Goal: Navigation & Orientation: Find specific page/section

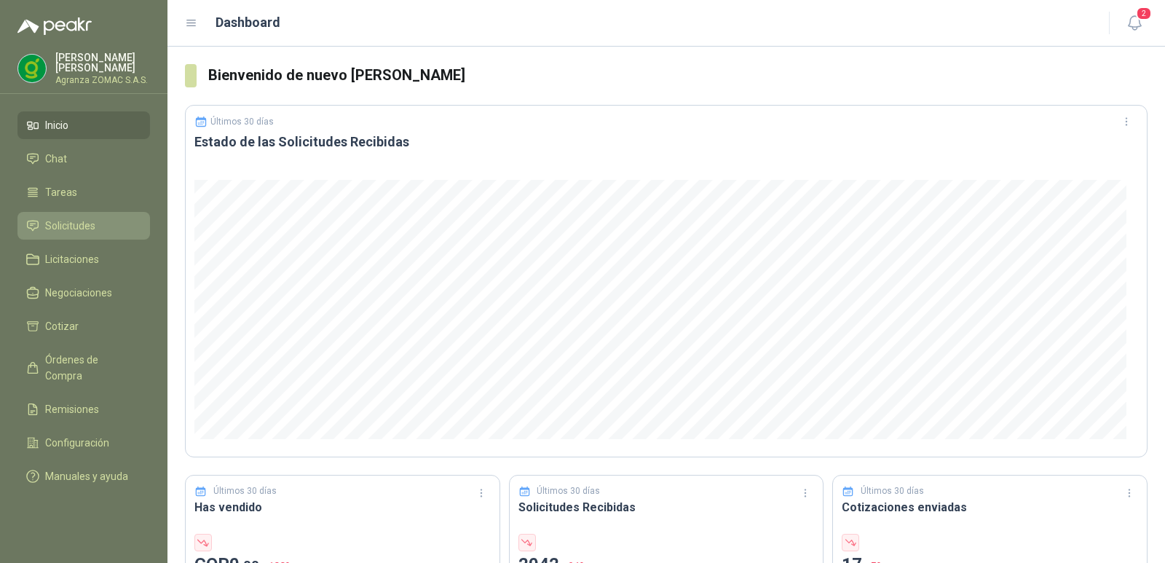
click at [98, 222] on li "Solicitudes" at bounding box center [83, 226] width 115 height 16
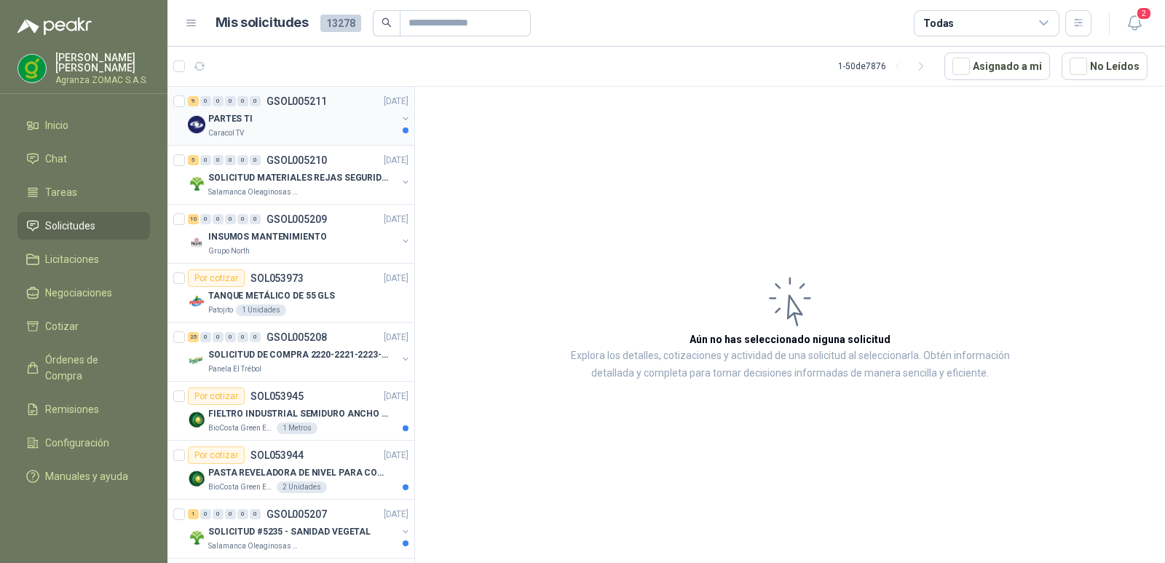
click at [334, 123] on div "PARTES TI" at bounding box center [302, 118] width 189 height 17
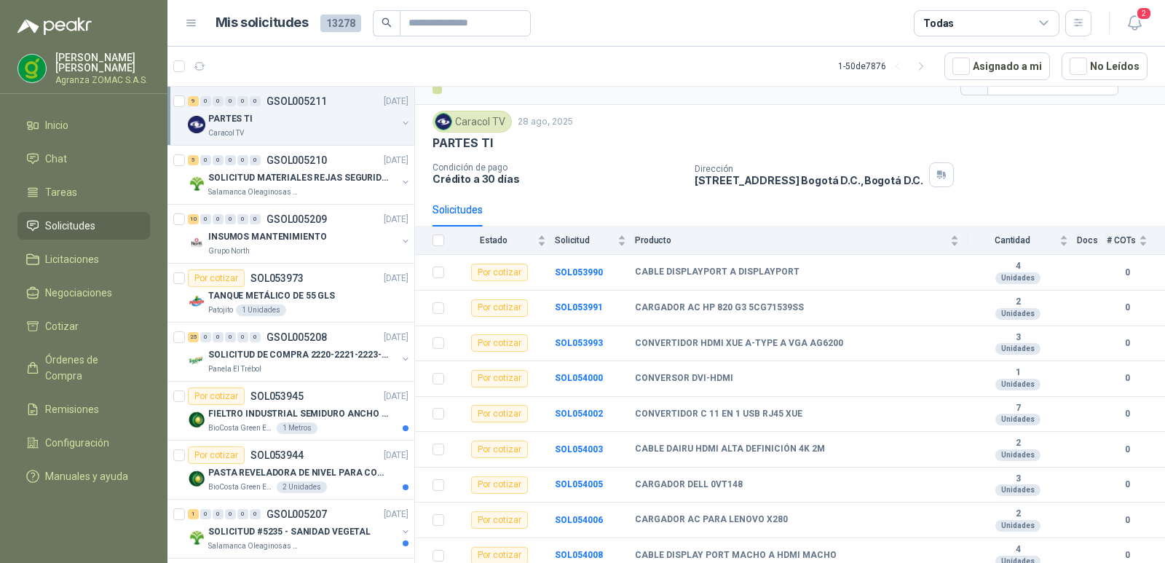
scroll to position [40, 0]
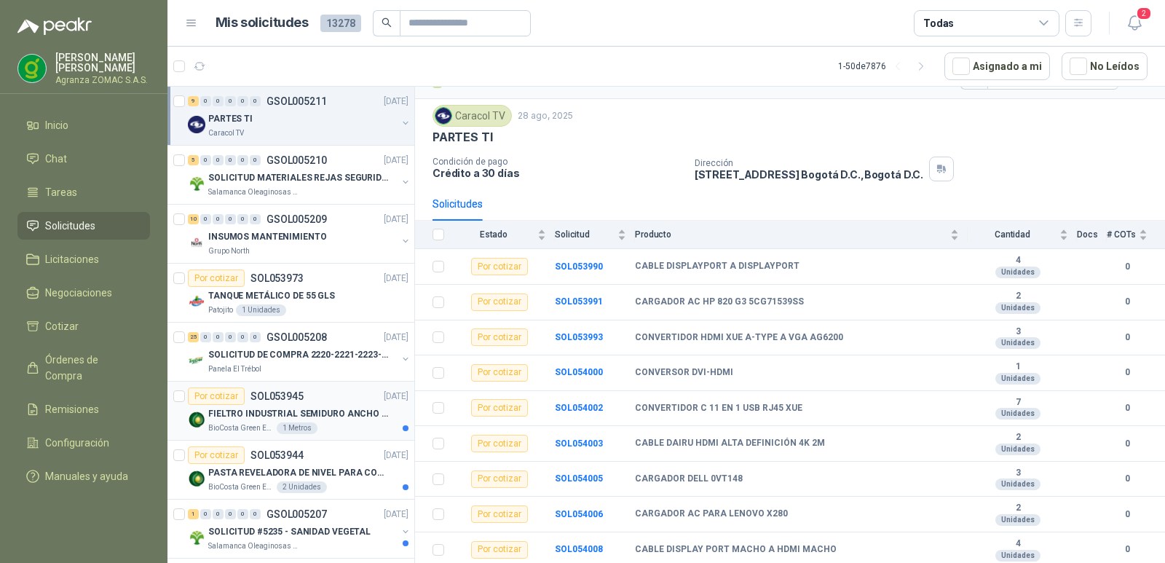
click at [353, 404] on div "Por cotizar SOL053945 [DATE]" at bounding box center [298, 395] width 221 height 17
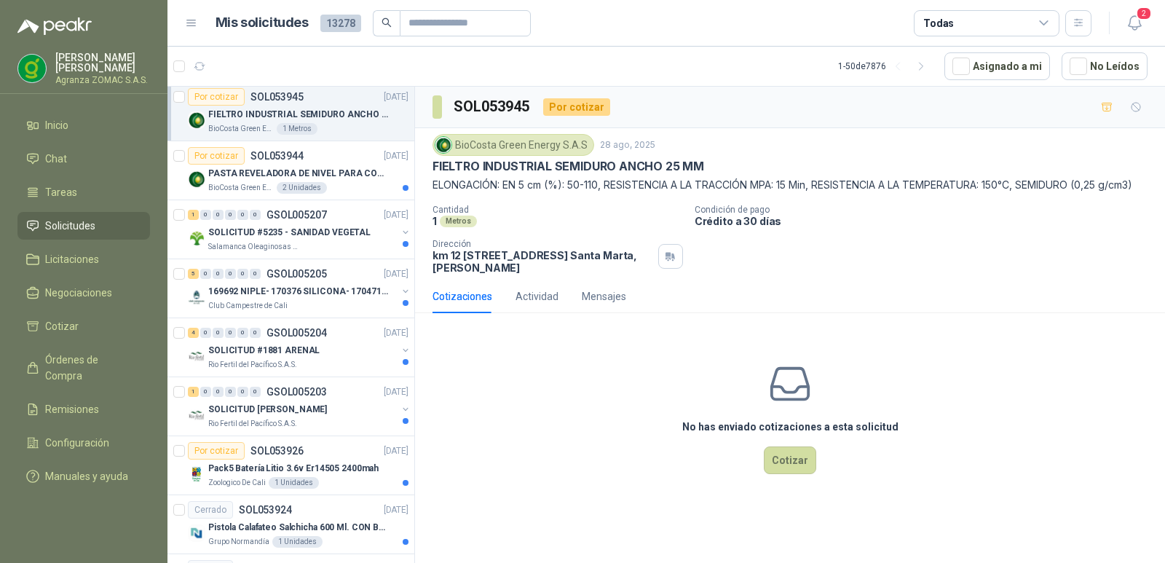
scroll to position [309, 0]
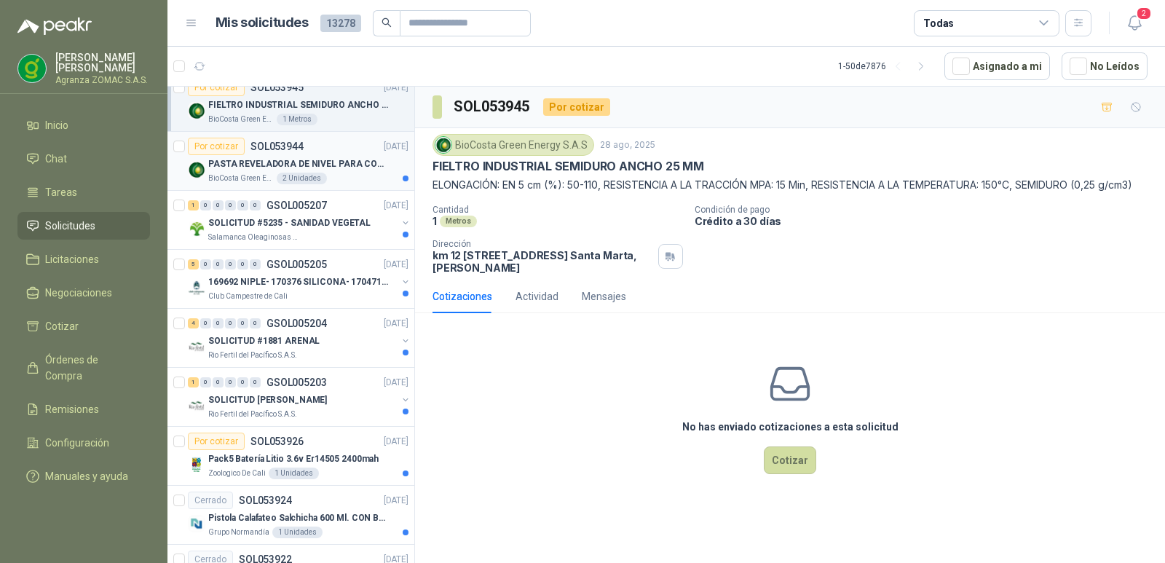
click at [350, 165] on p "PASTA REVELADORA DE NIVEL PARA COMBUSTIBLES/ACEITES DE COLOR ROSADA marca kolor…" at bounding box center [298, 164] width 181 height 14
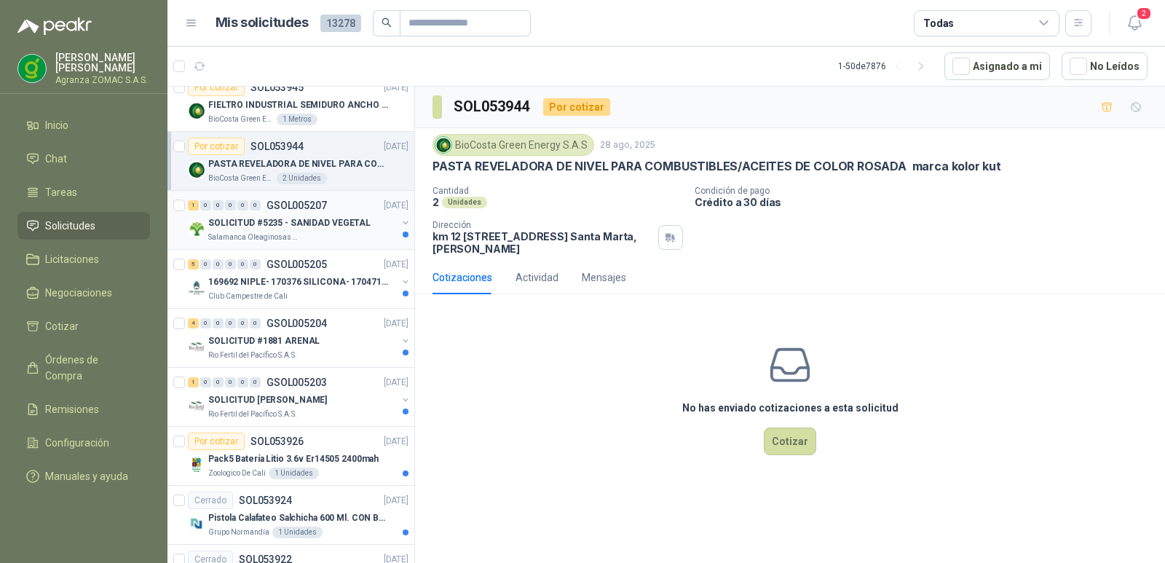
click at [353, 225] on p "SOLICITUD #5235 - SANIDAD VEGETAL" at bounding box center [289, 223] width 162 height 14
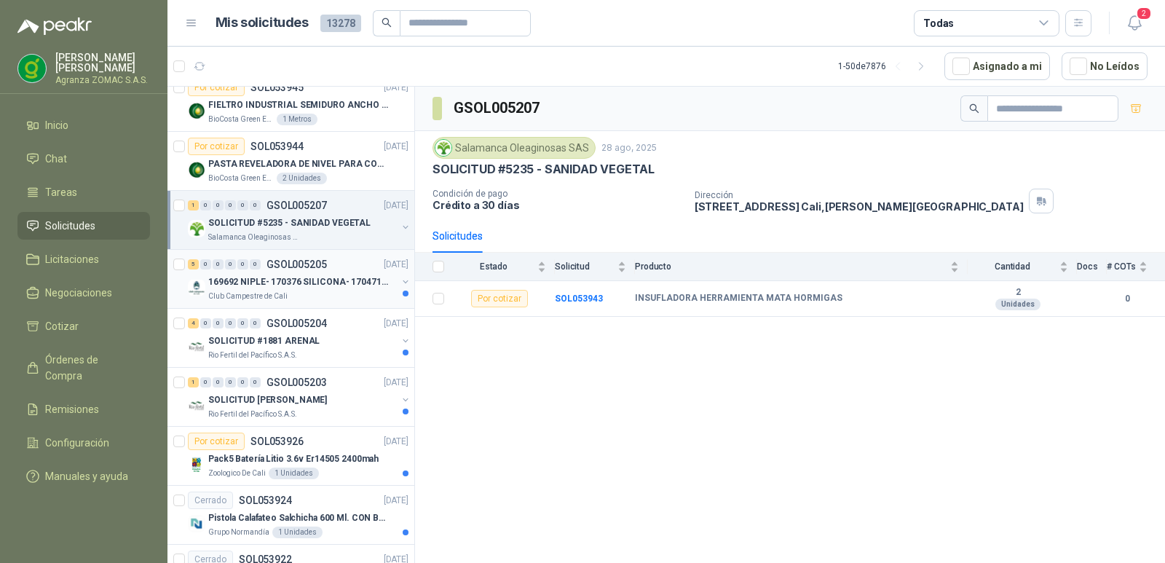
click at [327, 282] on p "169692 NIPLE- 170376 SILICONA- 170471 VALVULA REG" at bounding box center [298, 282] width 181 height 14
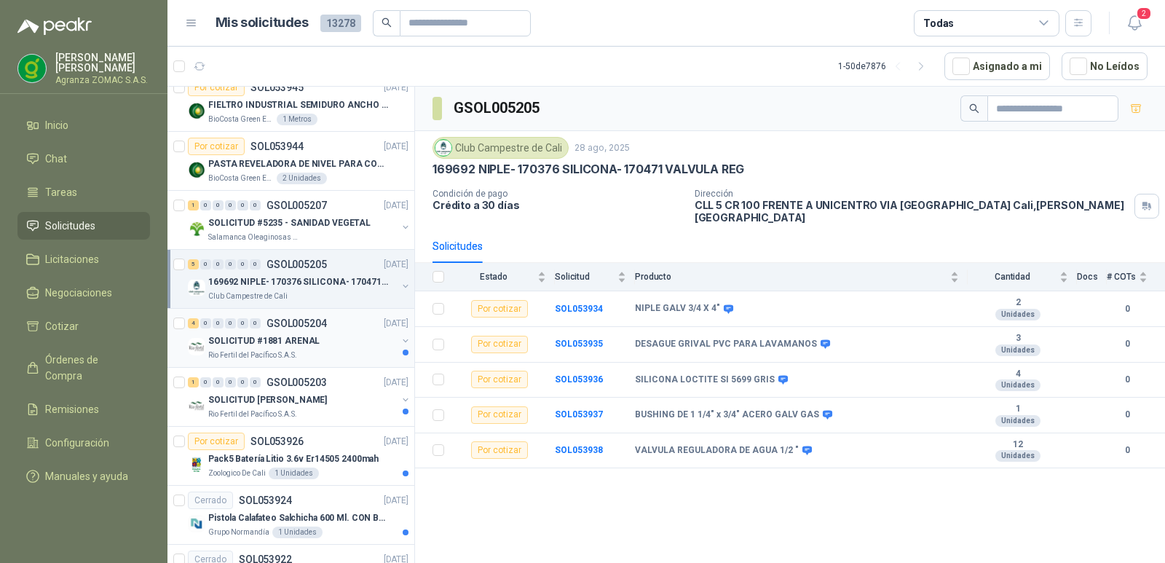
click at [342, 339] on div "SOLICITUD #1881 ARENAL" at bounding box center [302, 340] width 189 height 17
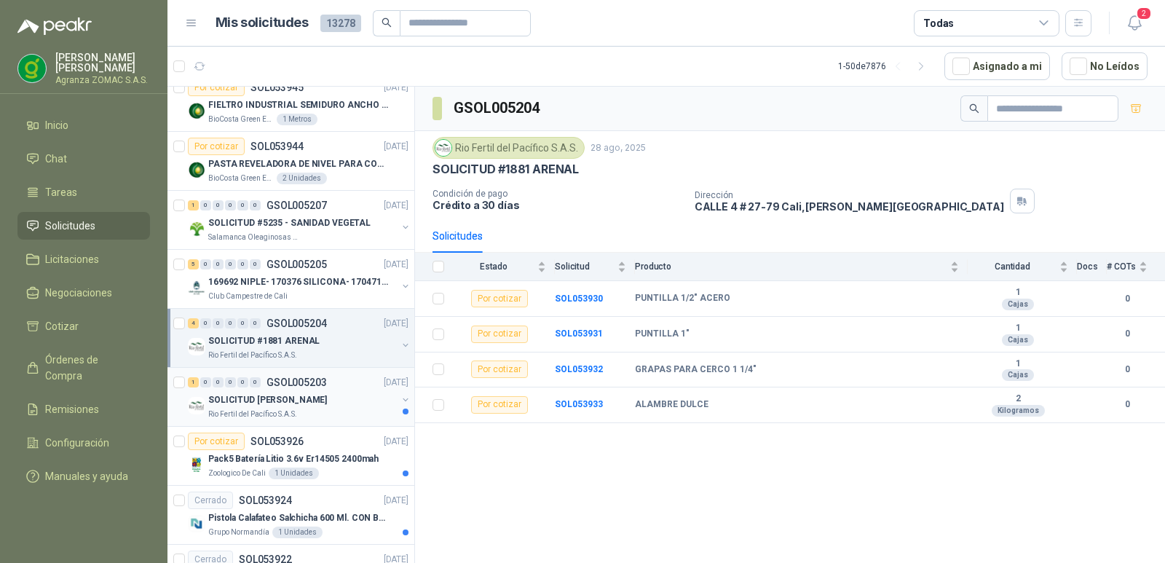
click at [327, 398] on p "SOLICITUD [PERSON_NAME]" at bounding box center [267, 400] width 119 height 14
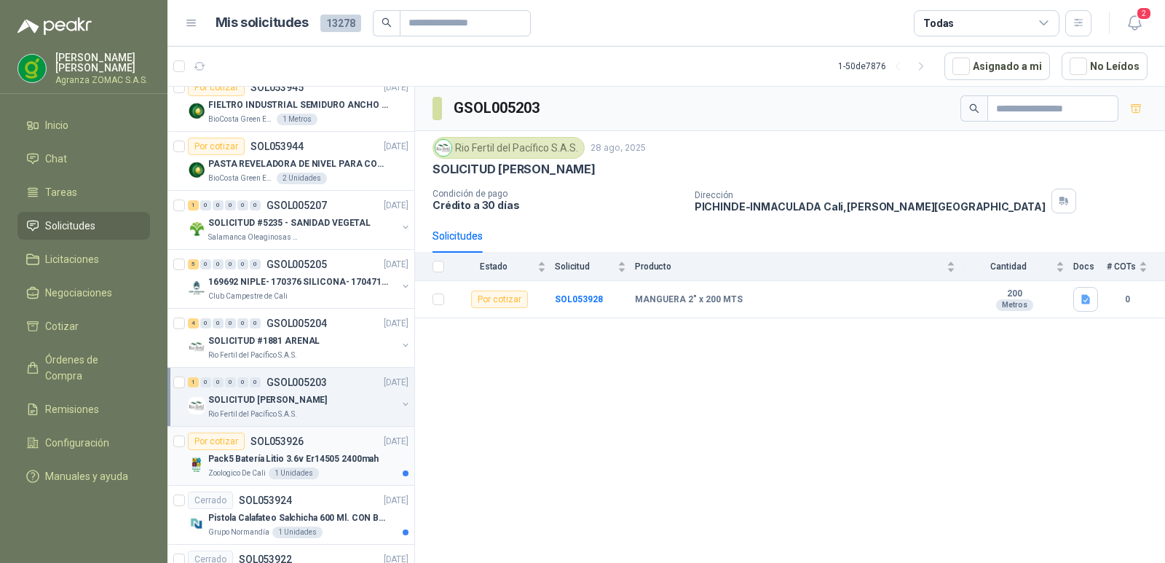
click at [330, 468] on div "Zoologico De Cali 1 Unidades" at bounding box center [308, 474] width 200 height 12
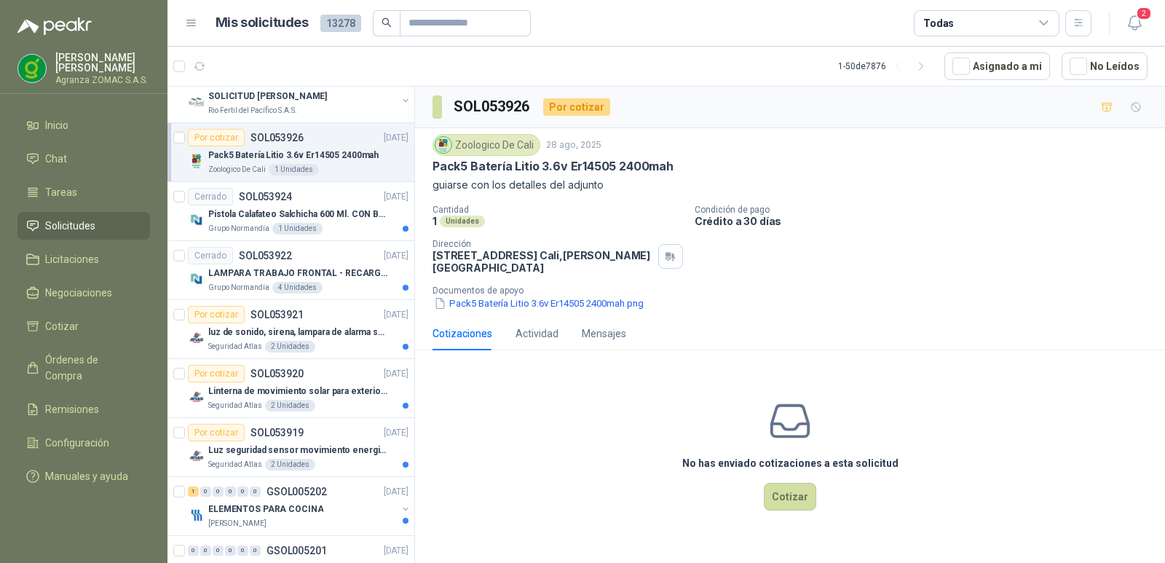
scroll to position [618, 0]
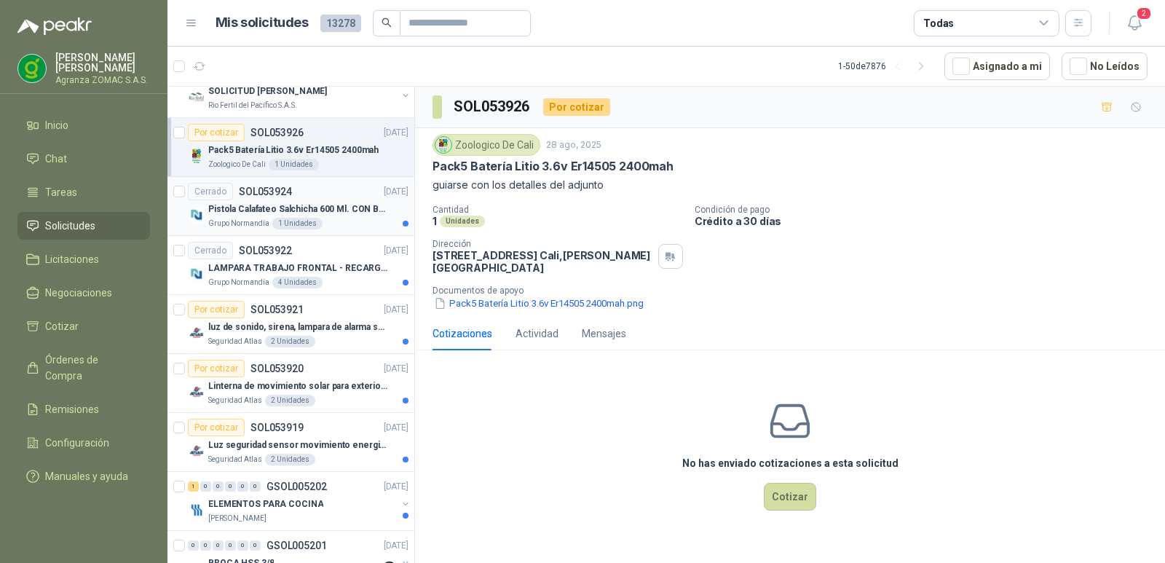
click at [326, 208] on p "Pistola Calafateo Salchicha 600 Ml. CON BOQUILLA" at bounding box center [298, 209] width 181 height 14
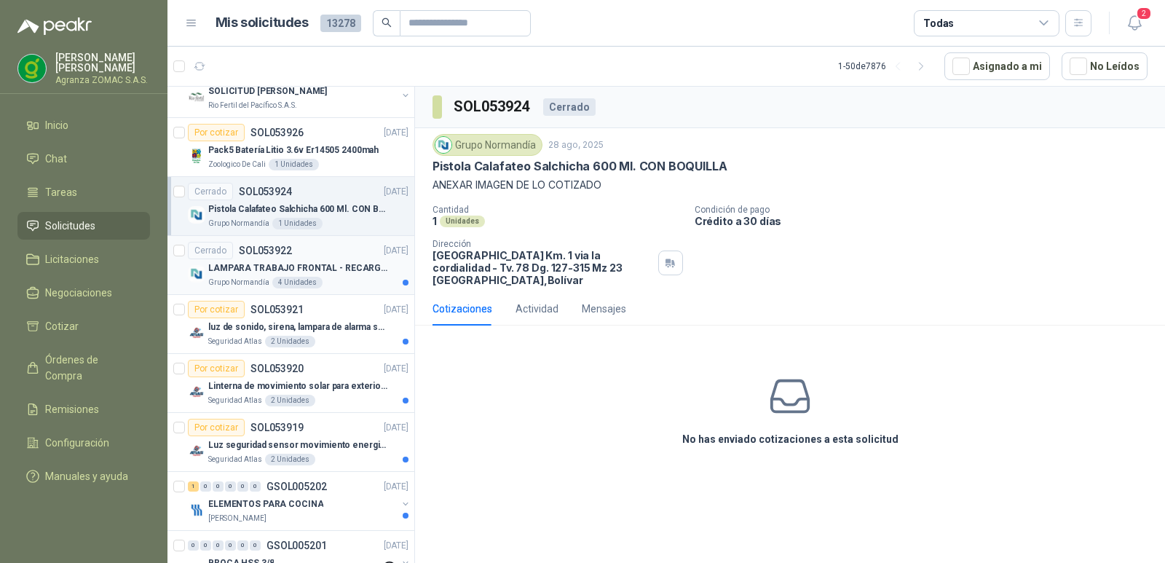
click at [339, 264] on p "LAMPARA TRABAJO FRONTAL - RECARGABLE" at bounding box center [298, 268] width 181 height 14
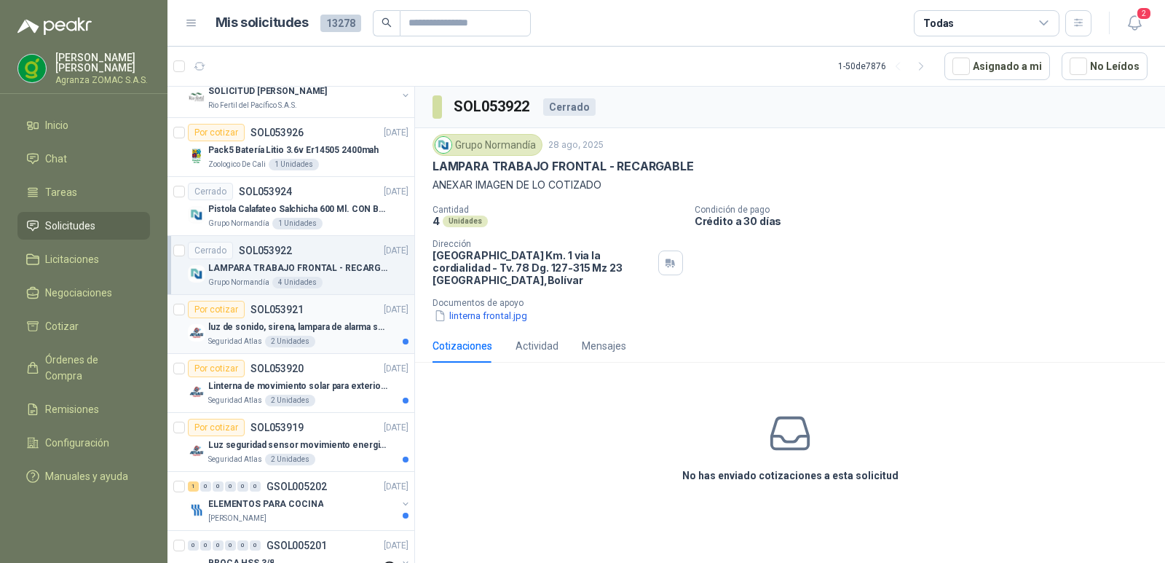
click at [326, 327] on p "luz de sonido, sirena, lampara de alarma solar" at bounding box center [298, 327] width 181 height 14
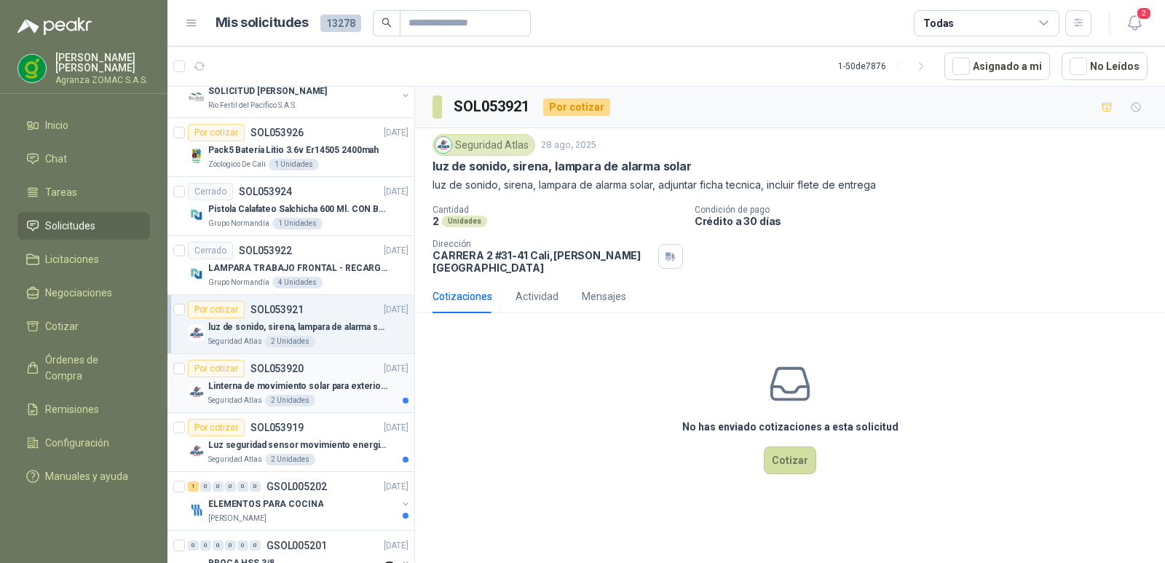
click at [321, 390] on p "Linterna de movimiento solar para exteriores con 77 leds" at bounding box center [298, 386] width 181 height 14
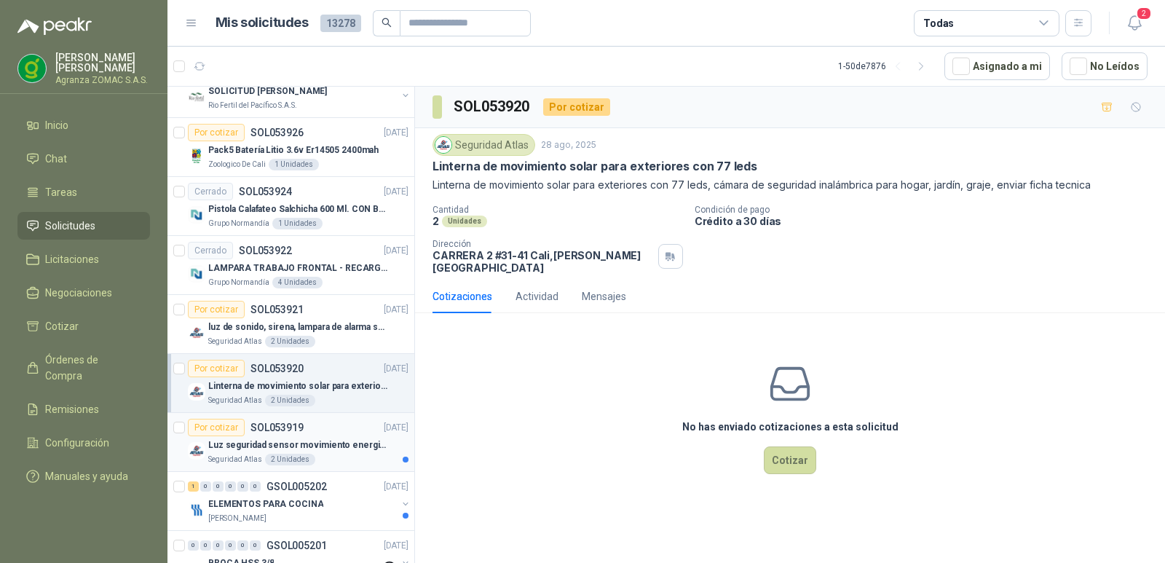
click at [331, 437] on div "Luz seguridad sensor movimiento energia solar" at bounding box center [308, 444] width 200 height 17
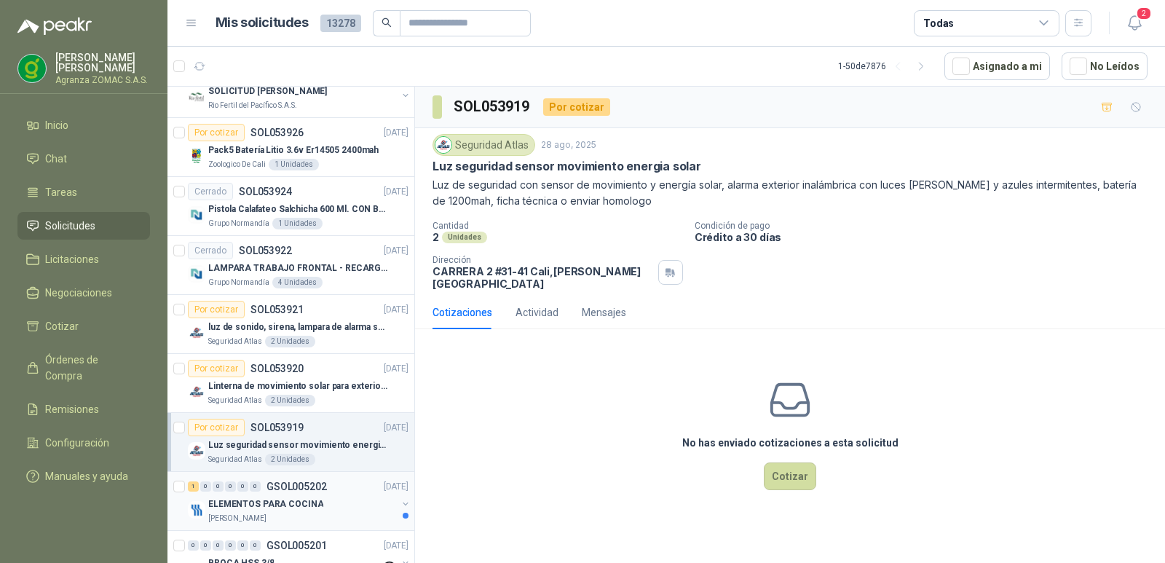
click at [349, 500] on div "ELEMENTOS PARA COCINA" at bounding box center [302, 503] width 189 height 17
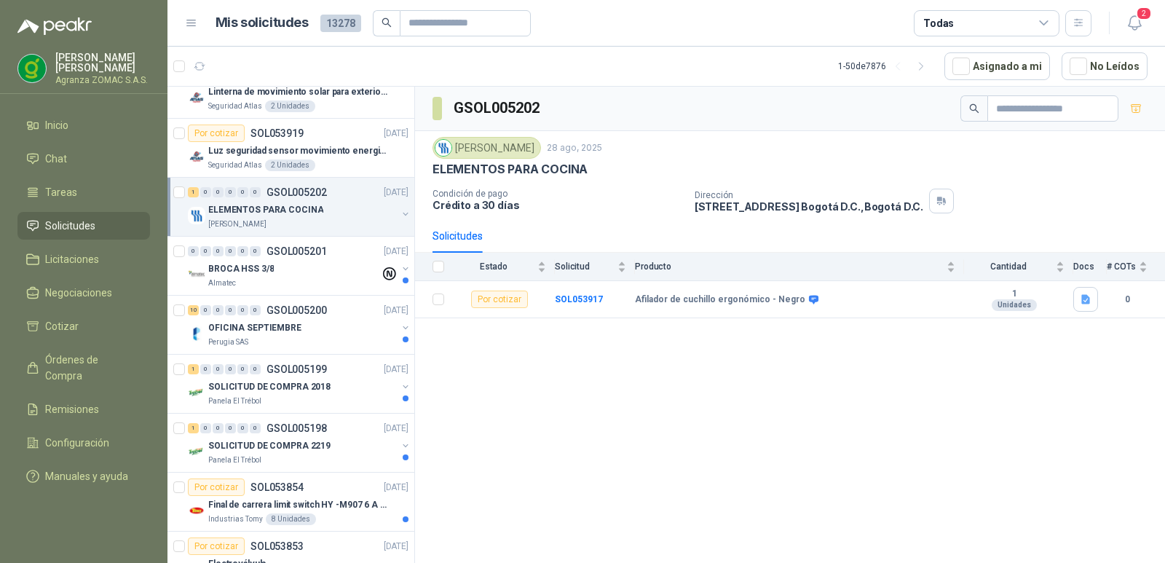
scroll to position [935, 0]
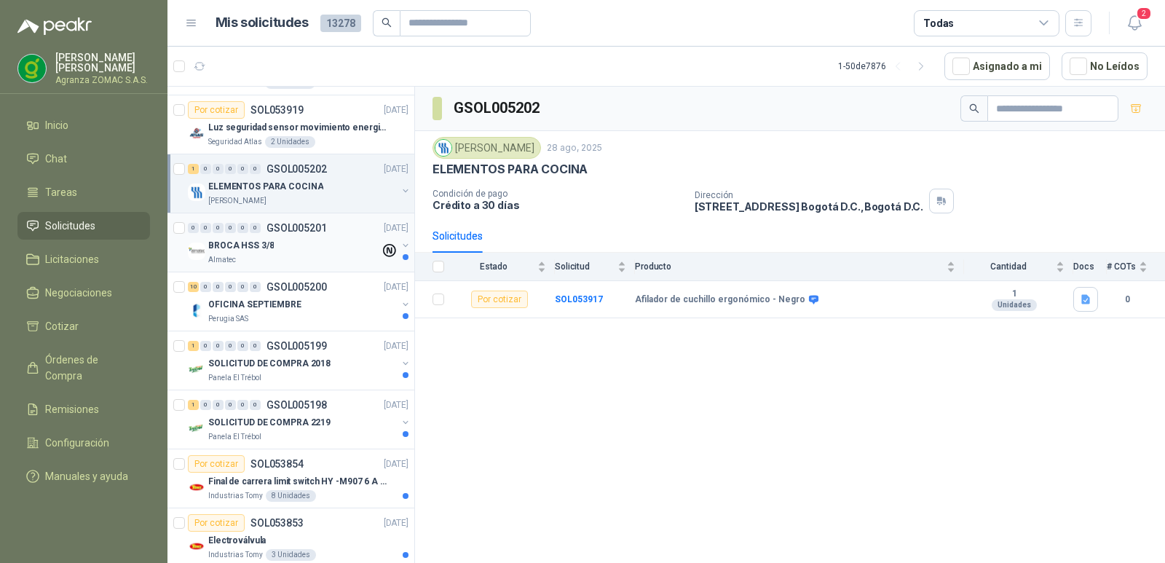
click at [331, 243] on div "BROCA HSS 3/8" at bounding box center [294, 245] width 172 height 17
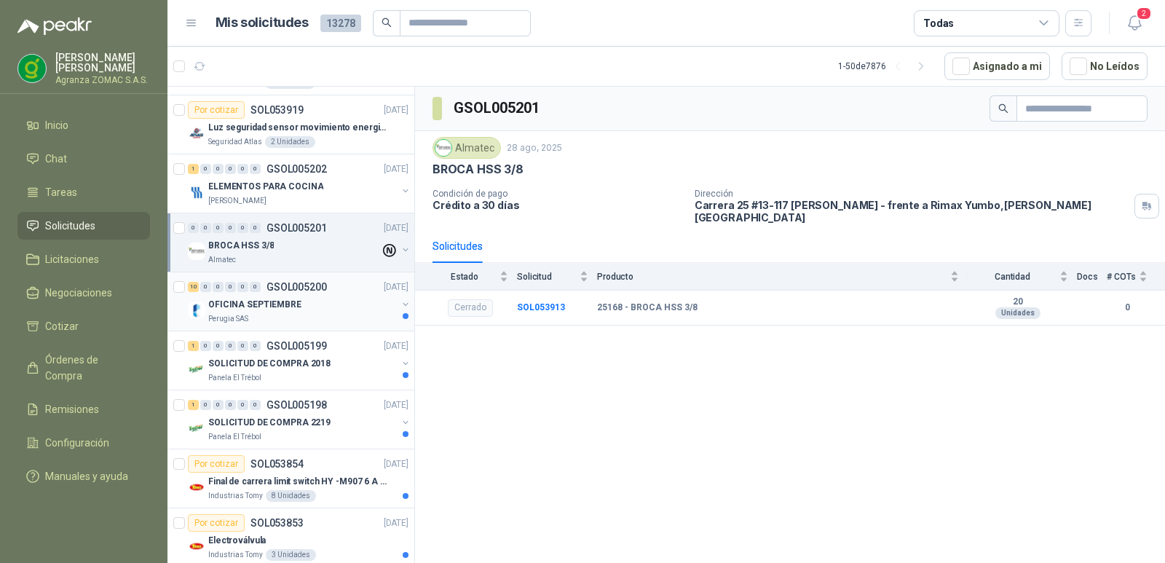
click at [322, 303] on div "OFICINA SEPTIEMBRE" at bounding box center [302, 304] width 189 height 17
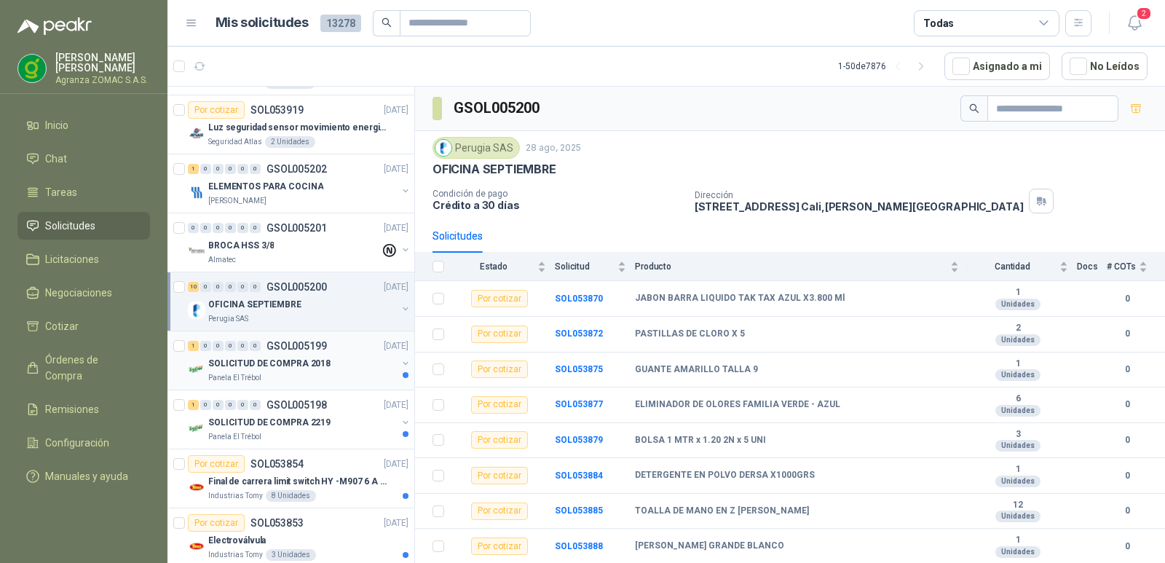
click at [331, 366] on div "SOLICITUD DE COMPRA 2018" at bounding box center [302, 363] width 189 height 17
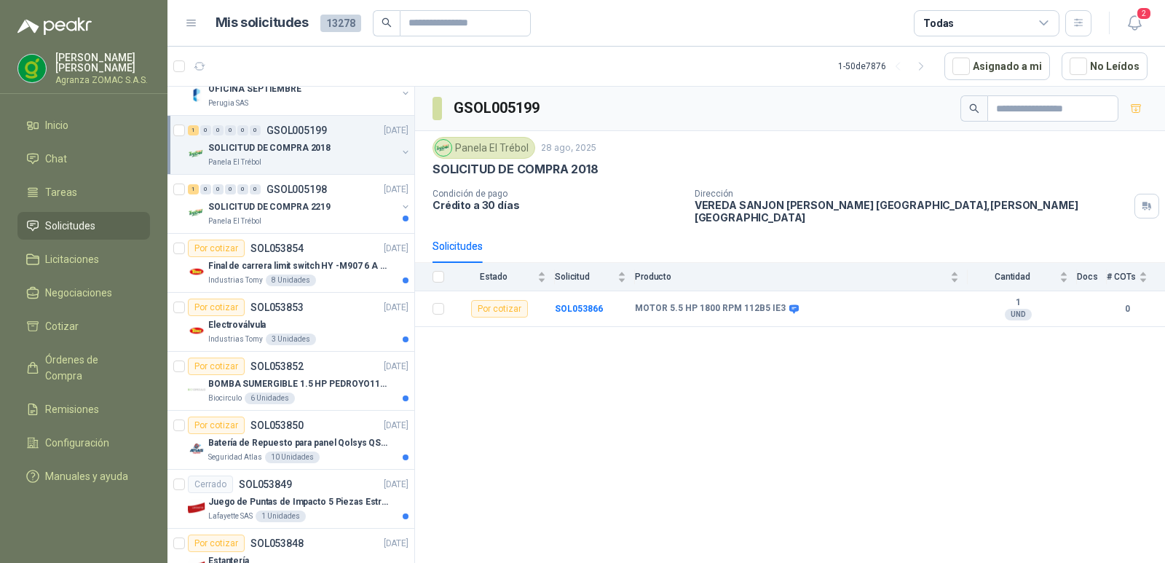
scroll to position [1188, 0]
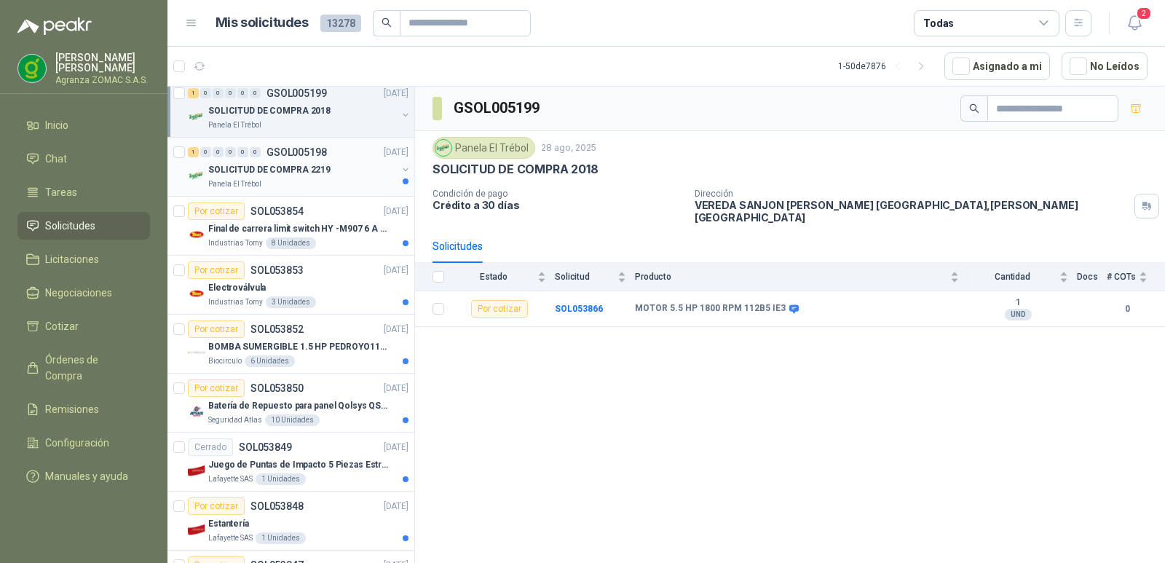
click at [287, 172] on p "SOLICITUD DE COMPRA 2219" at bounding box center [269, 170] width 122 height 14
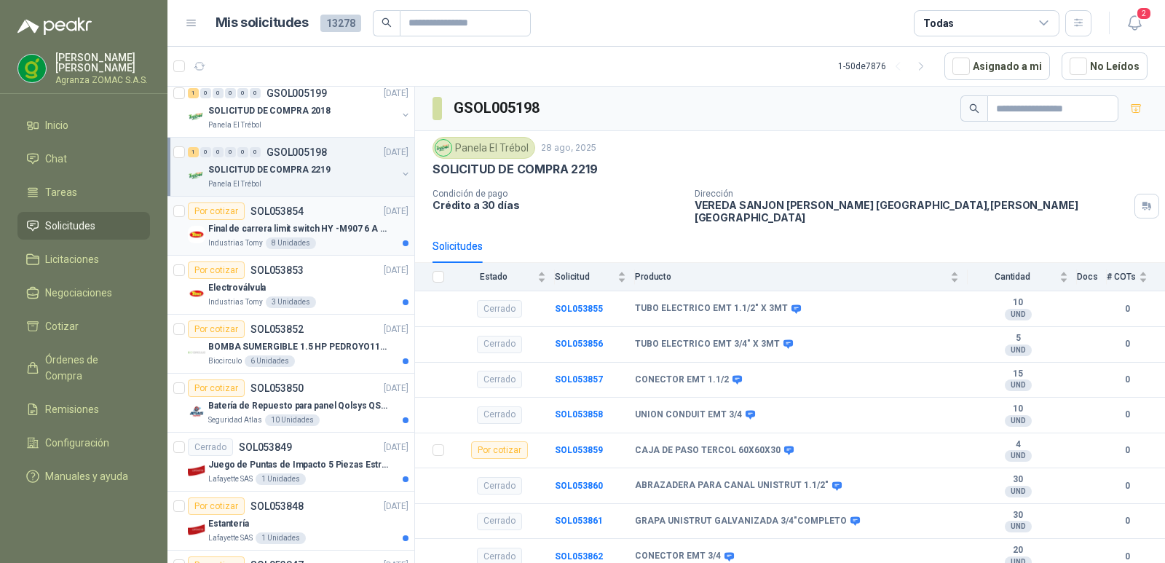
click at [320, 238] on div "Industrias Tomy 8 Unidades" at bounding box center [308, 243] width 200 height 12
